Goal: Transaction & Acquisition: Book appointment/travel/reservation

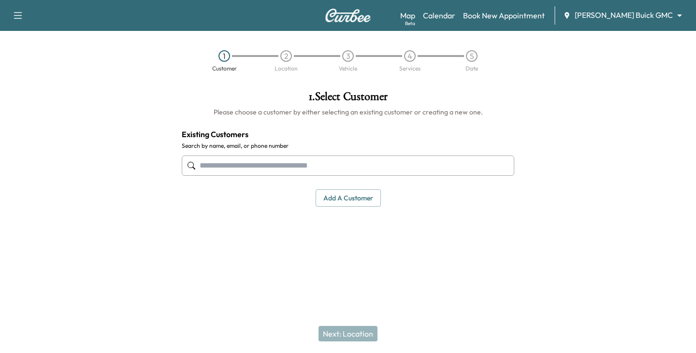
click at [246, 165] on input "text" at bounding box center [348, 166] width 333 height 20
paste input "**********"
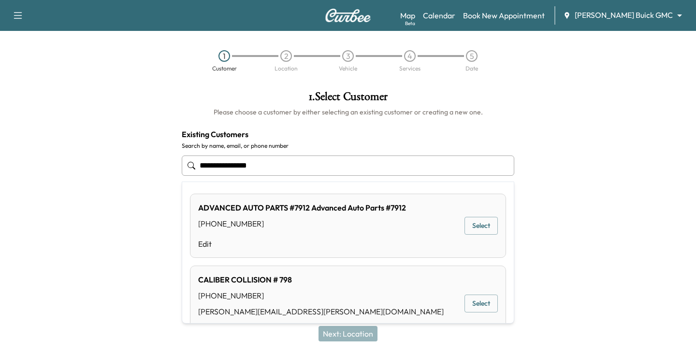
drag, startPoint x: 275, startPoint y: 168, endPoint x: 28, endPoint y: 178, distance: 246.8
click at [39, 175] on div "**********" at bounding box center [348, 171] width 696 height 177
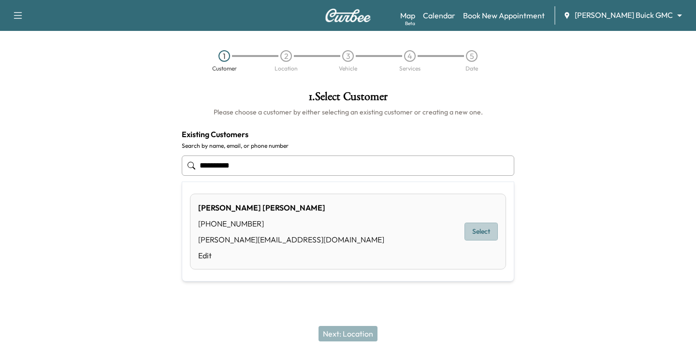
click at [476, 232] on button "Select" at bounding box center [481, 232] width 33 height 18
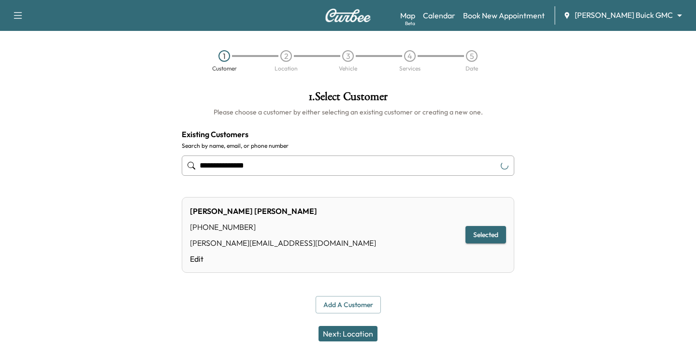
type input "**********"
click at [353, 334] on button "Next: Location" at bounding box center [348, 333] width 59 height 15
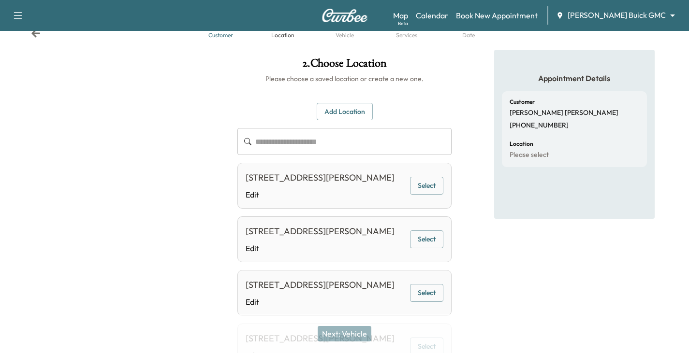
scroll to position [48, 0]
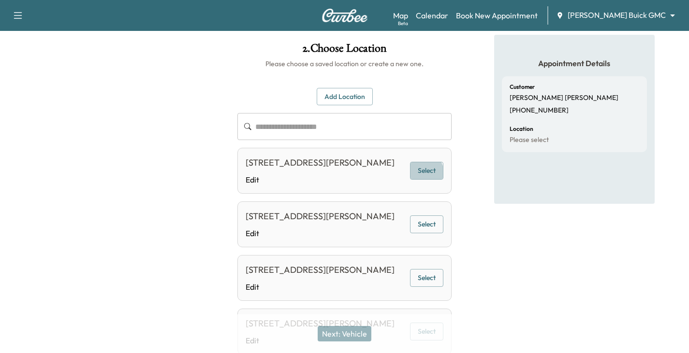
click at [423, 179] on button "Select" at bounding box center [426, 171] width 33 height 18
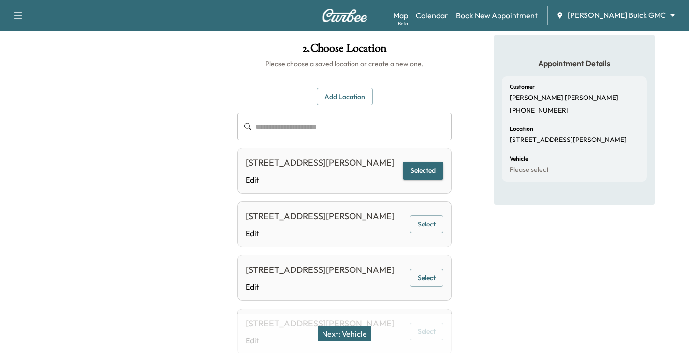
click at [350, 333] on button "Next: Vehicle" at bounding box center [345, 333] width 54 height 15
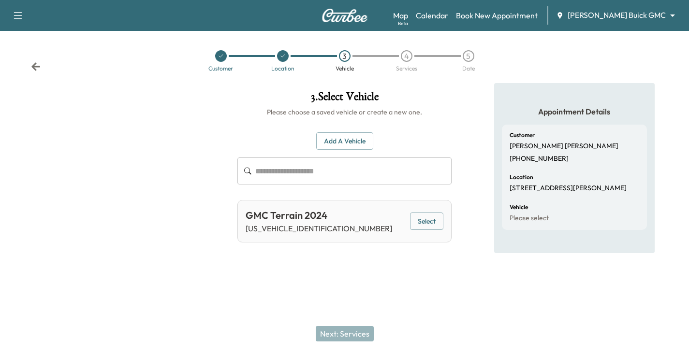
scroll to position [0, 0]
click at [429, 222] on button "Select" at bounding box center [431, 222] width 33 height 18
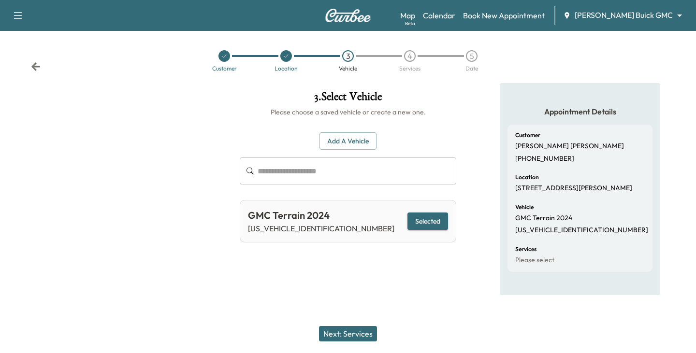
click at [349, 330] on button "Next: Services" at bounding box center [348, 333] width 58 height 15
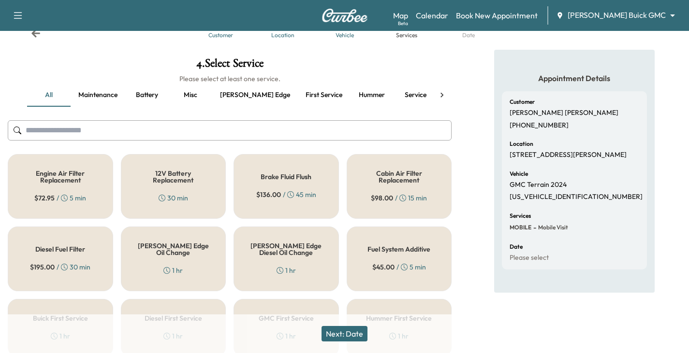
scroll to position [48, 0]
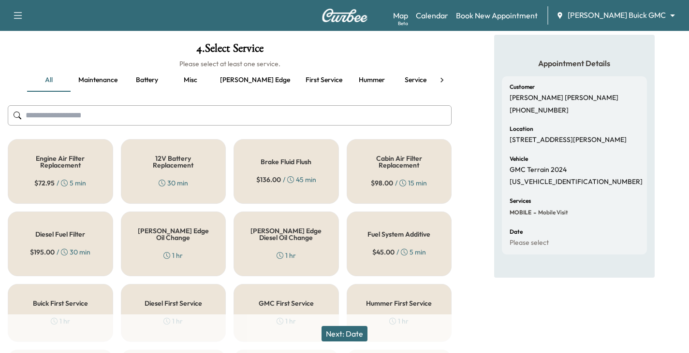
click at [185, 236] on h5 "[PERSON_NAME] Edge Oil Change" at bounding box center [173, 235] width 73 height 14
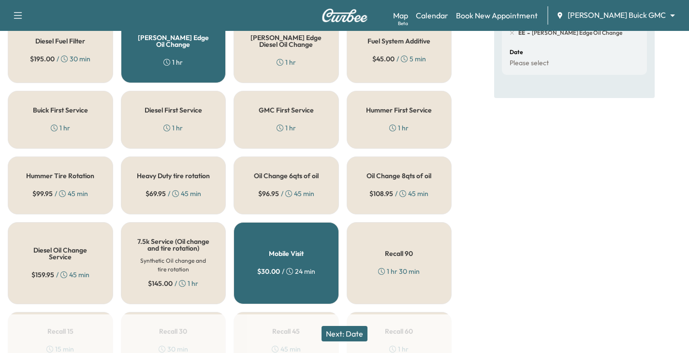
click at [354, 336] on button "Next: Date" at bounding box center [344, 333] width 46 height 15
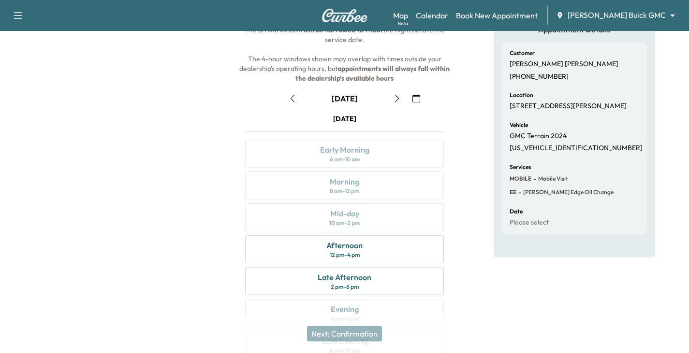
scroll to position [131, 0]
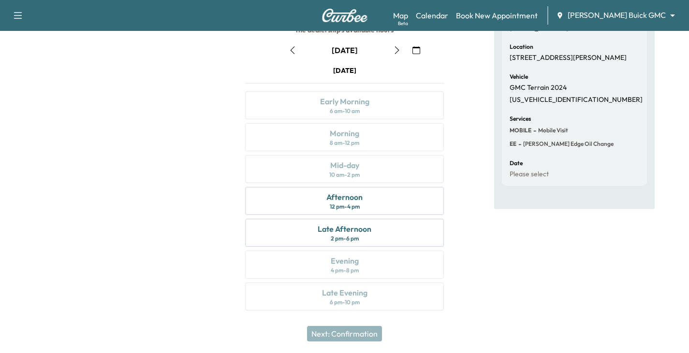
click at [397, 53] on icon "button" at bounding box center [397, 50] width 8 height 8
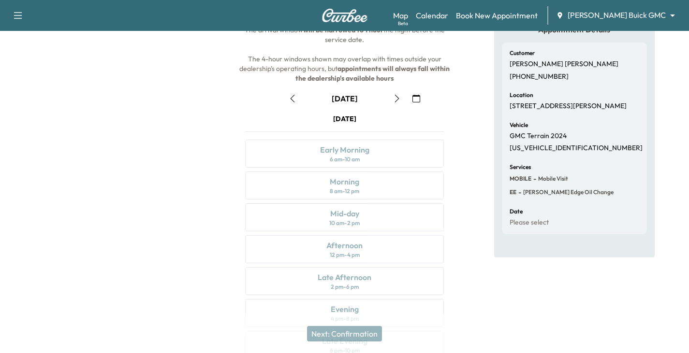
click at [394, 97] on icon "button" at bounding box center [397, 99] width 8 height 8
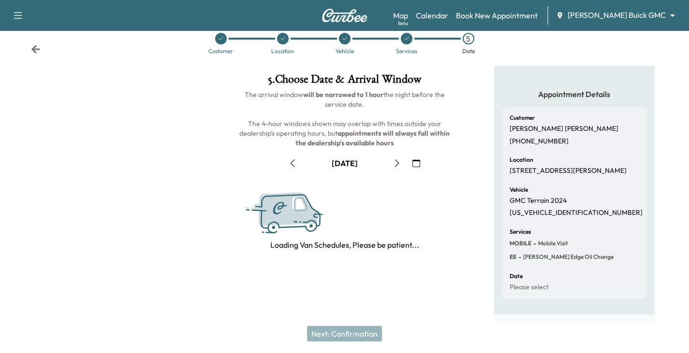
scroll to position [82, 0]
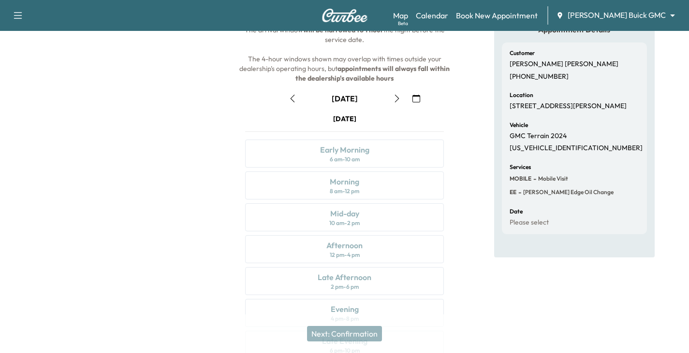
click at [395, 96] on icon "button" at bounding box center [397, 99] width 8 height 8
